Goal: Information Seeking & Learning: Check status

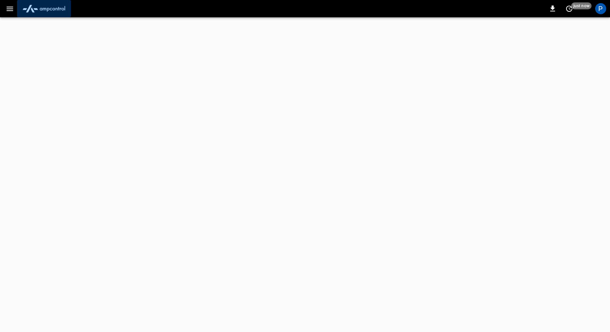
click at [56, 9] on img "menu" at bounding box center [44, 8] width 48 height 13
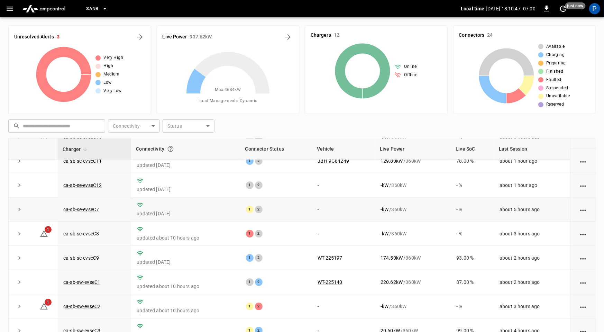
scroll to position [57, 0]
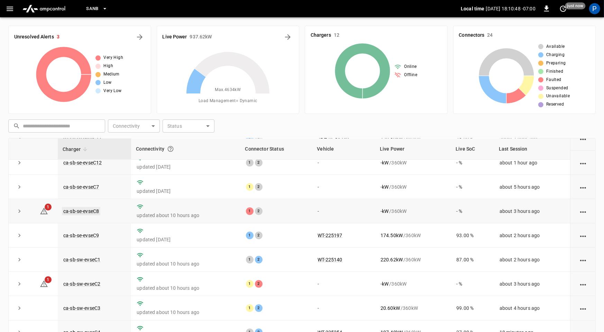
click at [72, 210] on link "ca-sb-se-evseC8" at bounding box center [81, 211] width 38 height 8
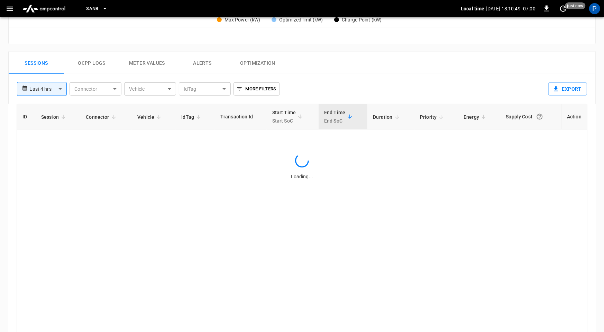
scroll to position [327, 0]
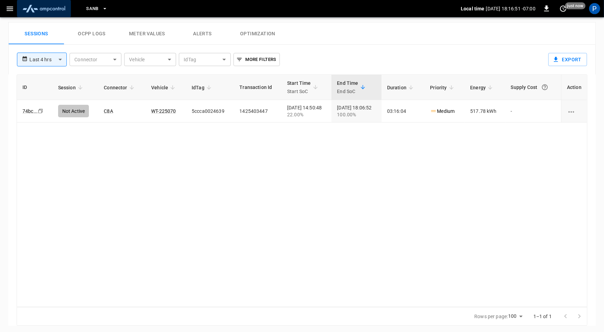
click at [54, 14] on img "menu" at bounding box center [44, 8] width 48 height 13
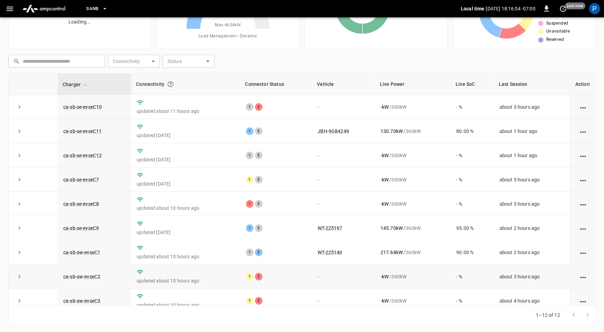
scroll to position [12, 0]
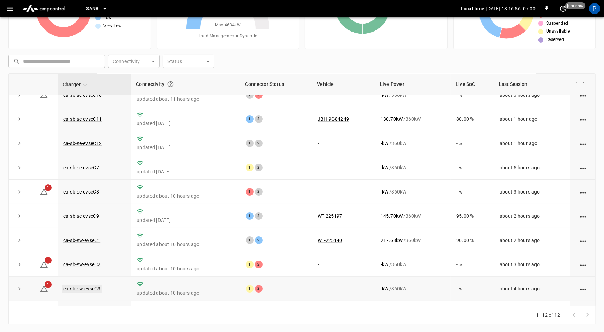
click at [87, 284] on link "ca-sb-sw-evseC3" at bounding box center [82, 288] width 40 height 8
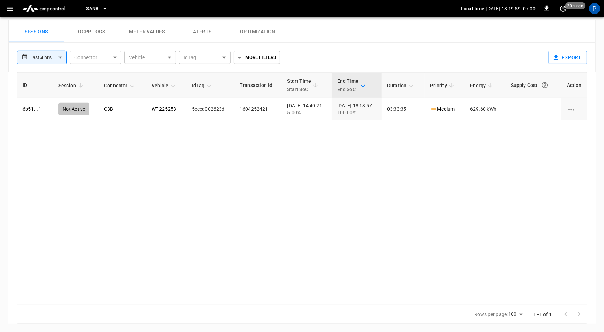
scroll to position [327, 0]
